Goal: Find specific fact: Find contact information

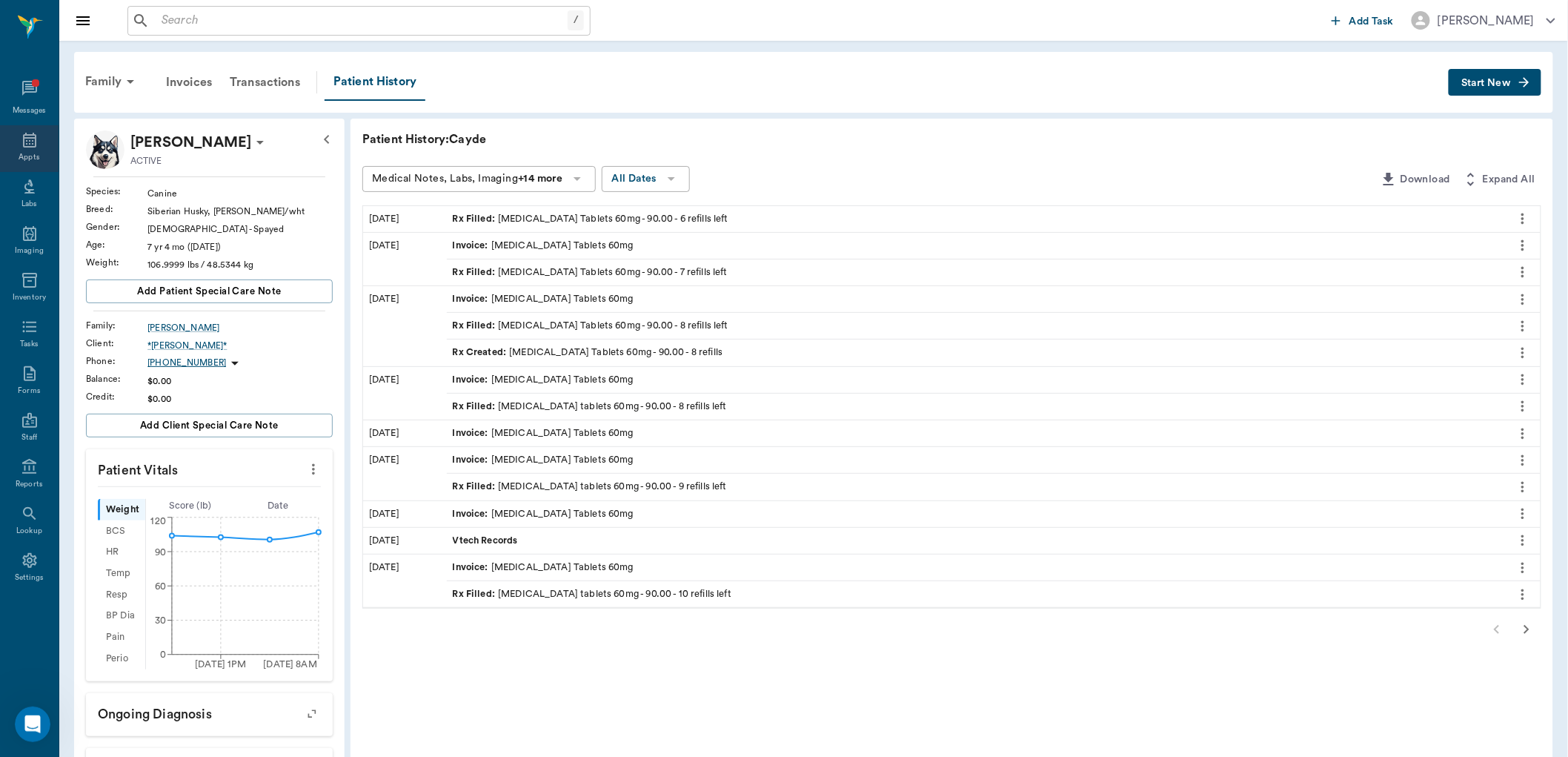
click at [26, 129] on div "Appts" at bounding box center [29, 148] width 58 height 46
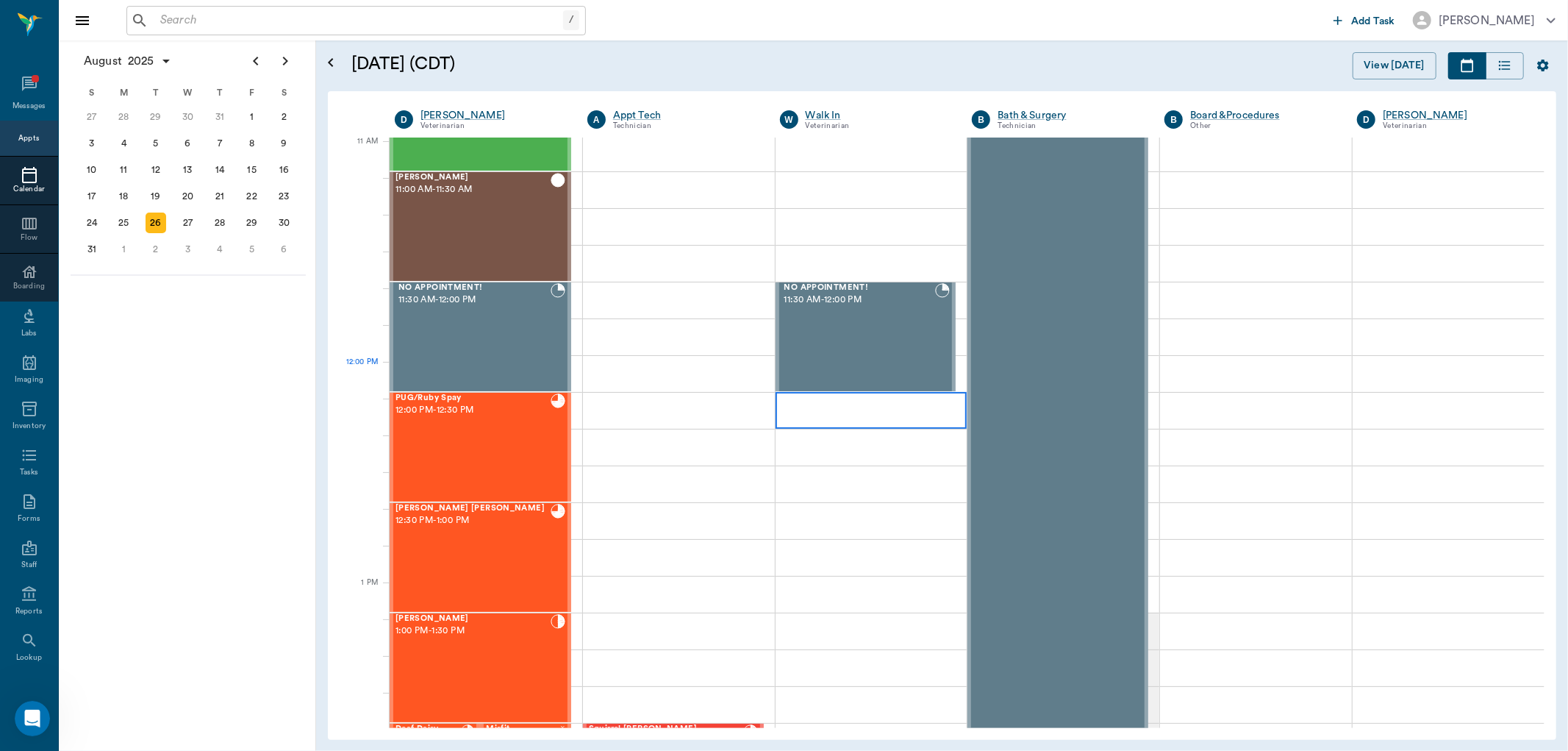
scroll to position [592, 0]
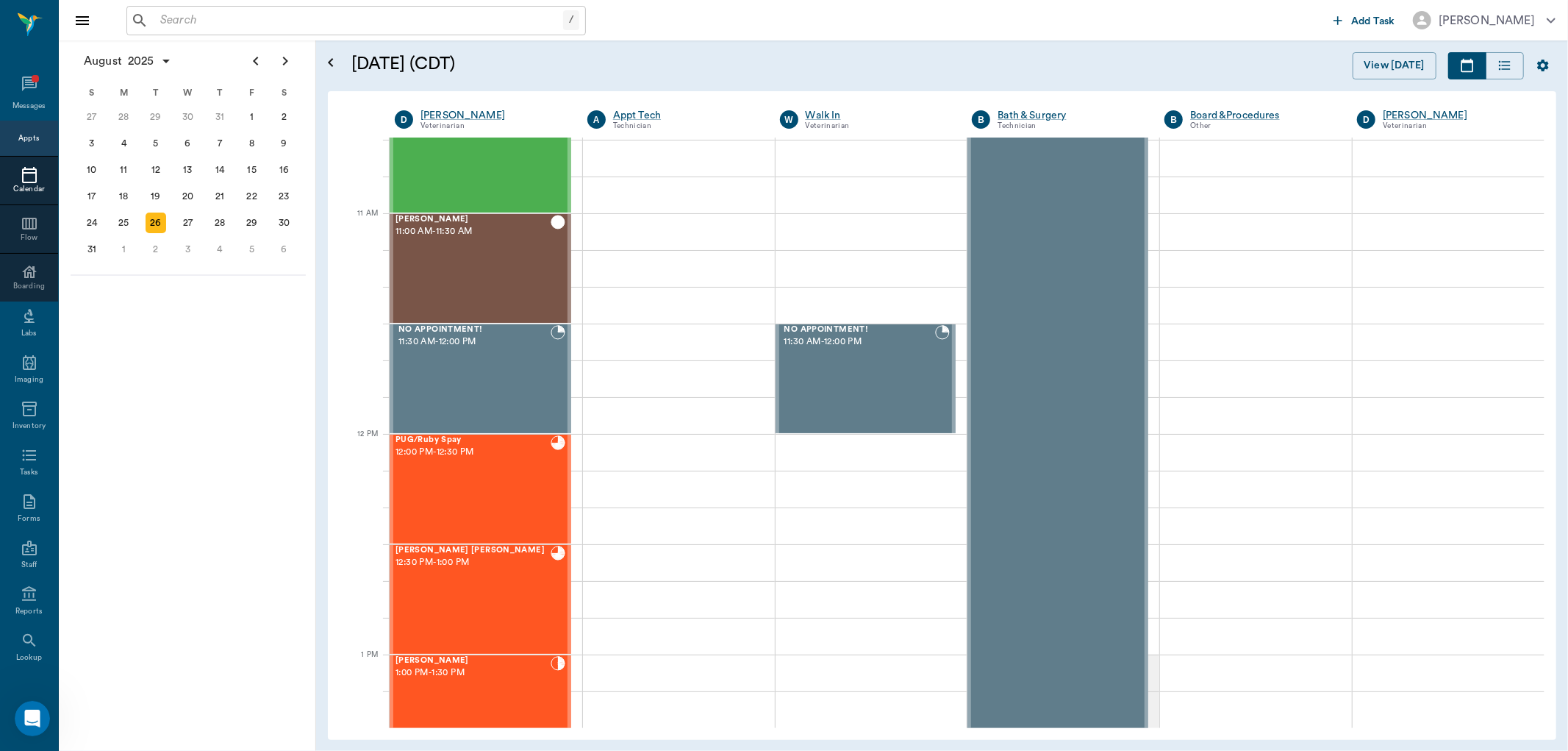
click at [394, 20] on input "text" at bounding box center [359, 20] width 409 height 20
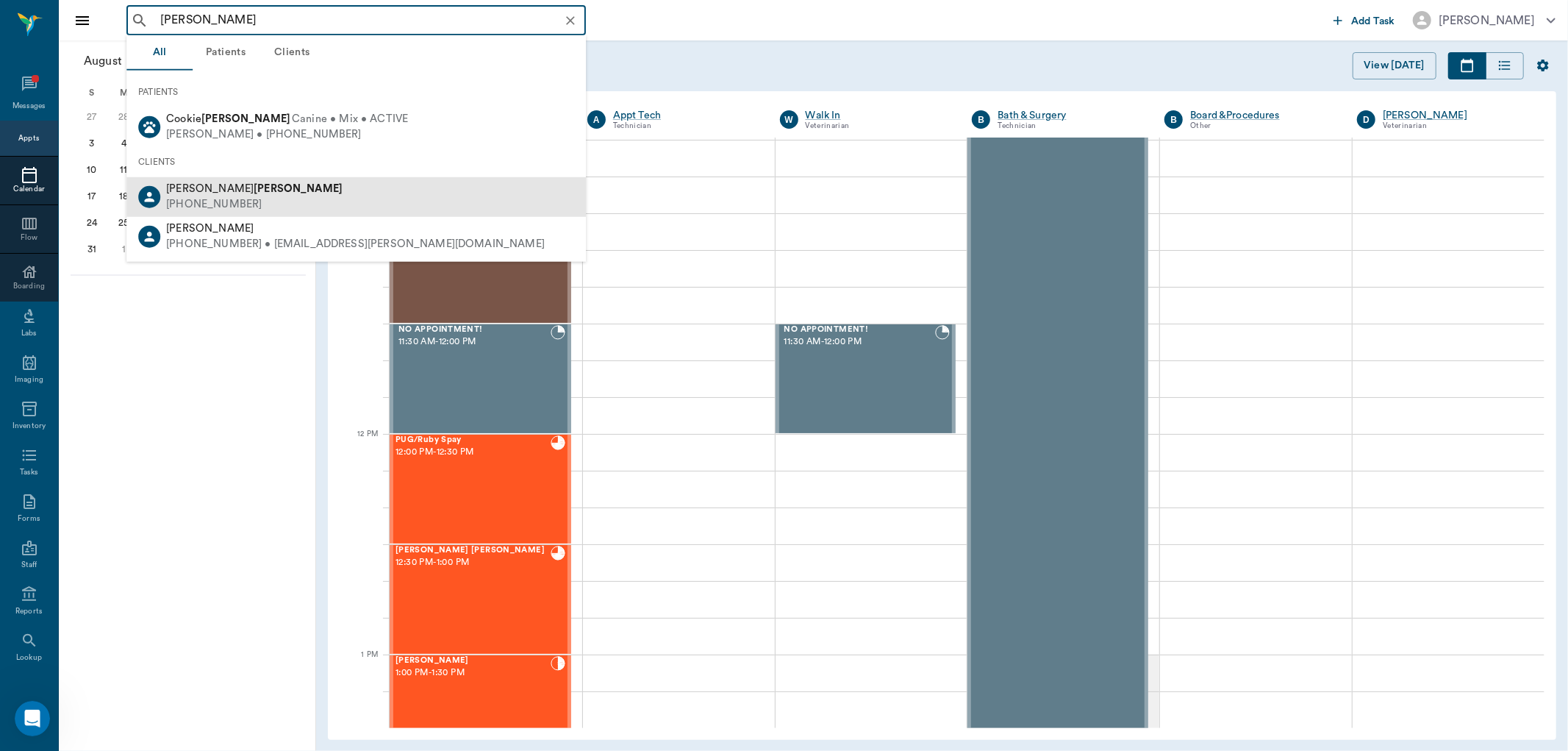
click at [310, 205] on div "[PERSON_NAME] [PHONE_NUMBER]" at bounding box center [356, 197] width 460 height 39
type input "[PERSON_NAME]"
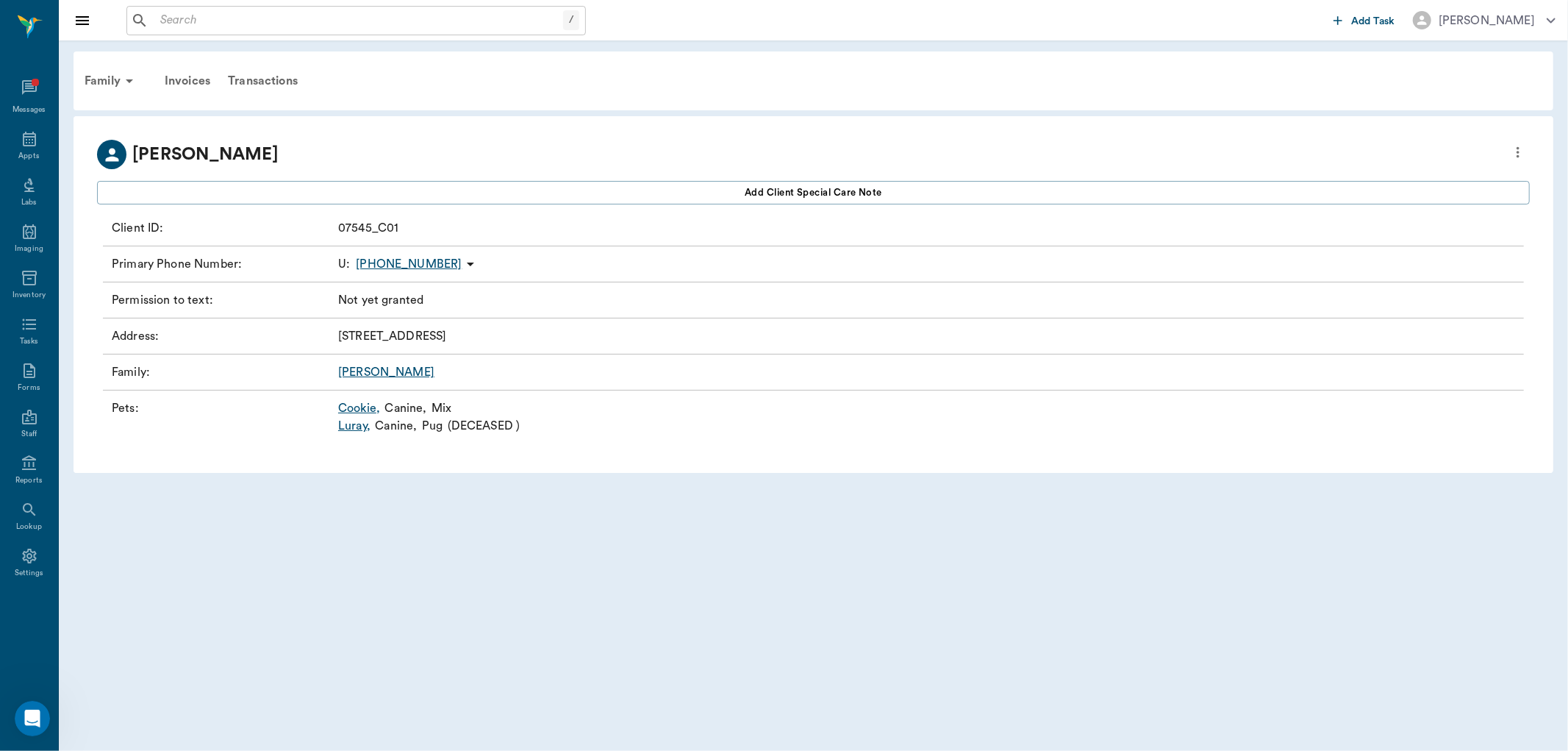
click at [355, 410] on link "Cookie ," at bounding box center [359, 408] width 42 height 17
drag, startPoint x: 338, startPoint y: 334, endPoint x: 529, endPoint y: 341, distance: 191.1
click at [529, 341] on div "Address : [STREET_ADDRESS]" at bounding box center [813, 337] width 1421 height 36
copy p "[STREET_ADDRESS]"
